Goal: Task Accomplishment & Management: Manage account settings

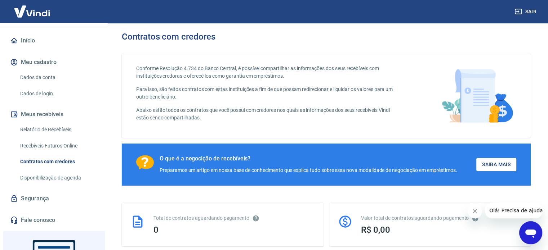
scroll to position [123, 0]
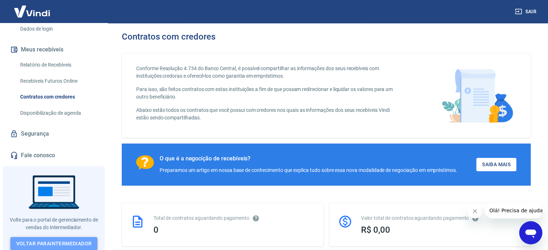
click at [72, 240] on link "Voltar para Intermediador" at bounding box center [53, 243] width 87 height 13
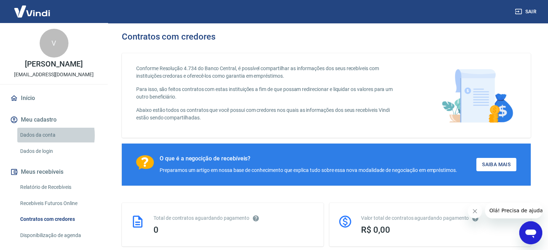
click at [39, 135] on link "Dados da conta" at bounding box center [58, 135] width 82 height 15
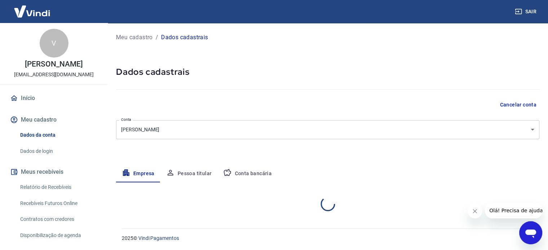
select select "SP"
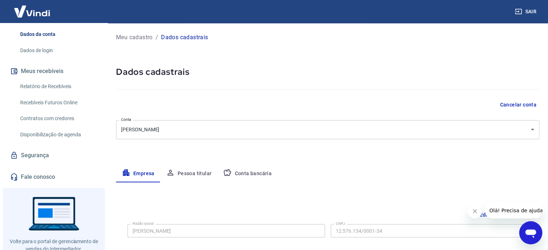
scroll to position [102, 0]
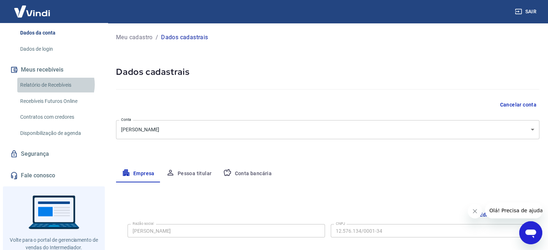
click at [55, 85] on link "Relatório de Recebíveis" at bounding box center [58, 85] width 82 height 15
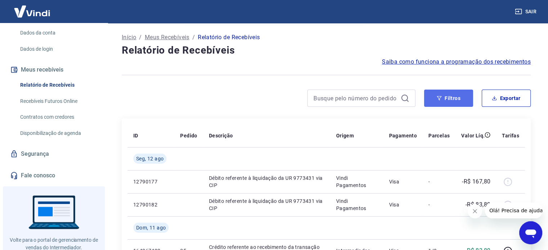
click at [438, 103] on button "Filtros" at bounding box center [448, 98] width 49 height 17
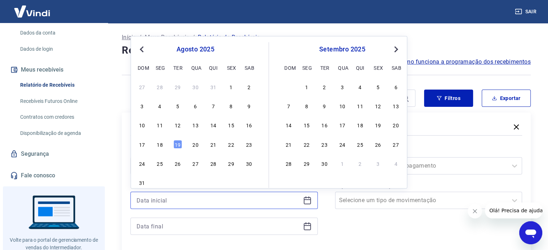
click at [166, 201] on input at bounding box center [219, 200] width 164 height 11
click at [231, 89] on div "1" at bounding box center [231, 87] width 9 height 9
type input "[DATE]"
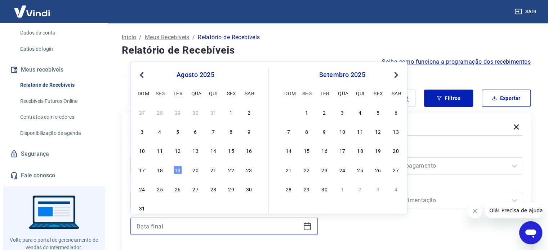
click at [197, 223] on input at bounding box center [219, 226] width 164 height 11
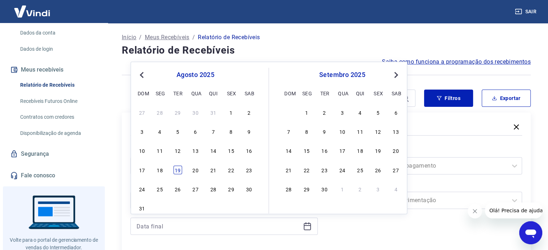
click at [178, 169] on div "19" at bounding box center [177, 170] width 9 height 9
type input "[DATE]"
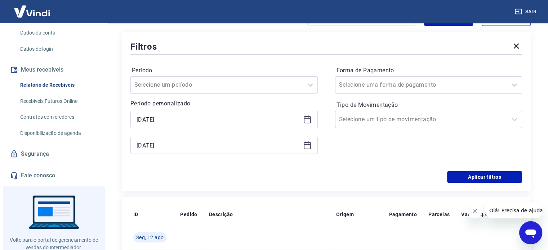
scroll to position [88, 0]
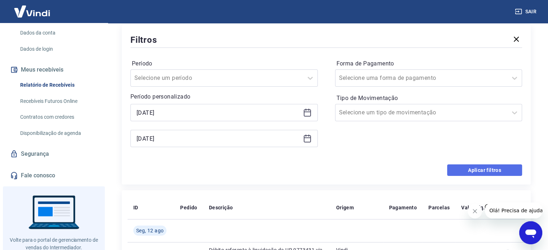
click at [466, 170] on button "Aplicar filtros" at bounding box center [484, 171] width 75 height 12
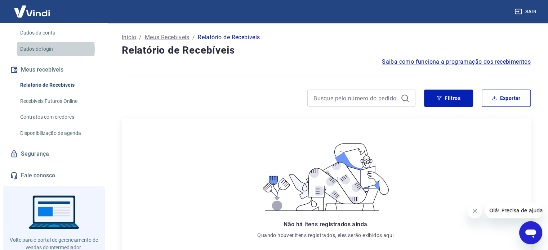
click at [43, 49] on link "Dados de login" at bounding box center [58, 49] width 82 height 15
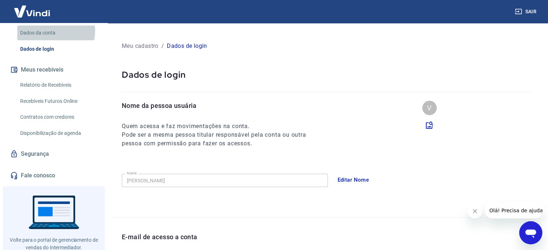
click at [46, 31] on link "Dados da conta" at bounding box center [58, 33] width 82 height 15
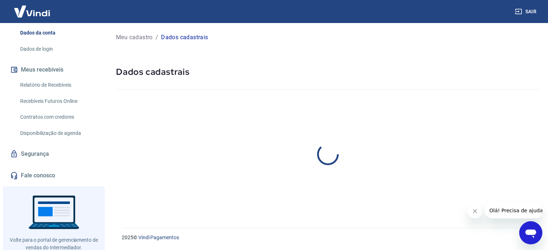
select select "SP"
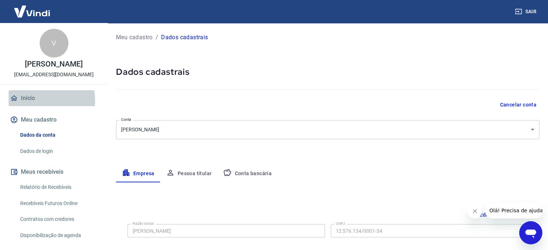
click at [36, 101] on link "Início" at bounding box center [54, 98] width 90 height 16
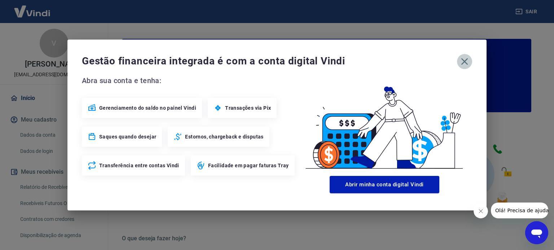
click at [464, 62] on icon "button" at bounding box center [464, 61] width 7 height 7
